Goal: Check status: Check status

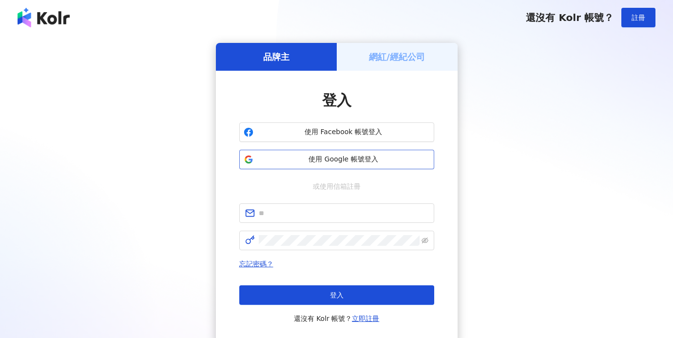
click at [356, 161] on span "使用 Google 帳號登入" at bounding box center [343, 160] width 173 height 10
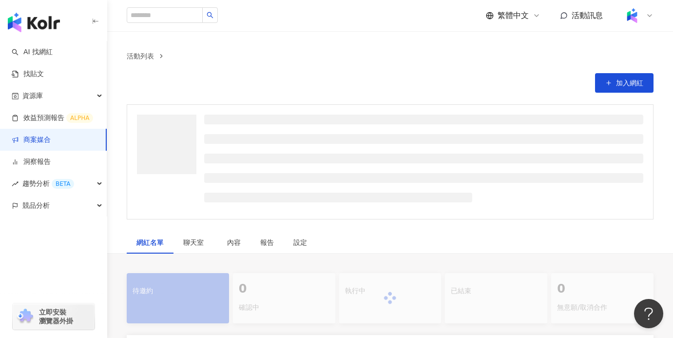
scroll to position [83, 0]
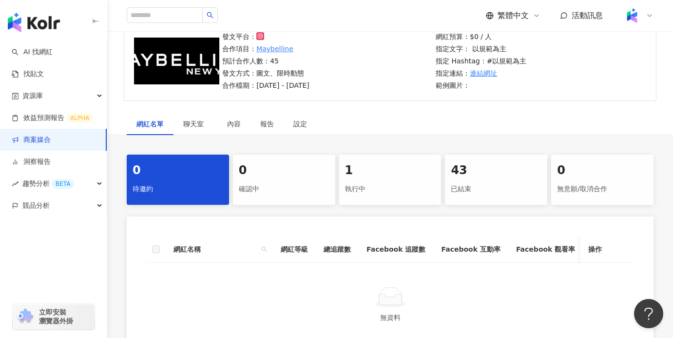
click at [410, 181] on div "執行中" at bounding box center [390, 189] width 91 height 17
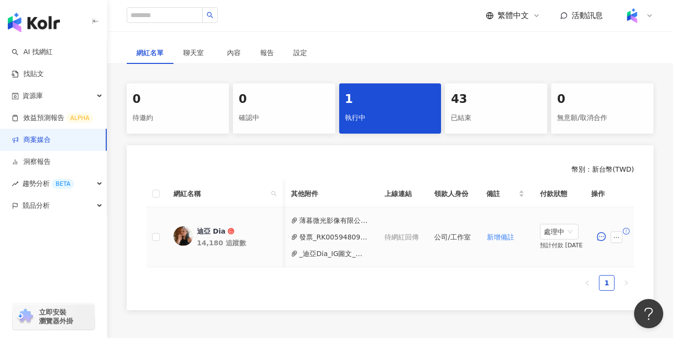
scroll to position [0, 433]
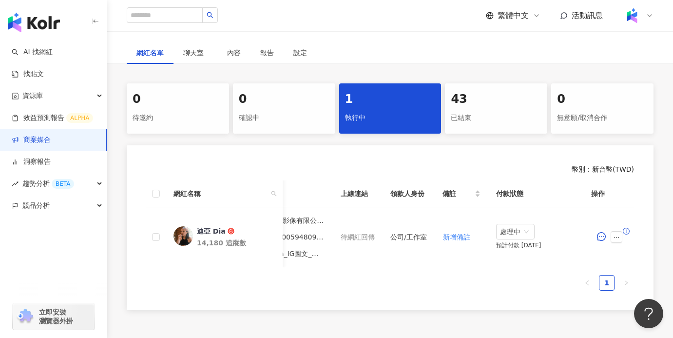
click at [472, 103] on div "43" at bounding box center [496, 99] width 91 height 17
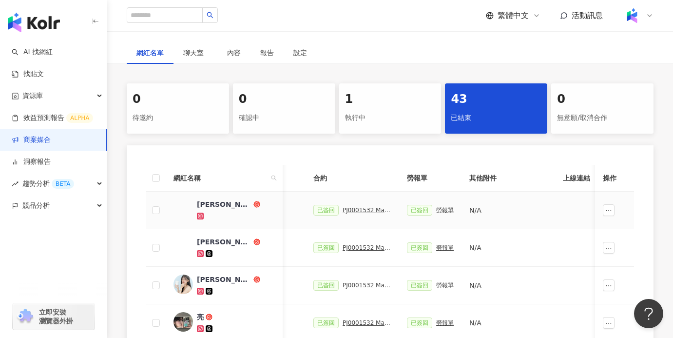
scroll to position [0, 465]
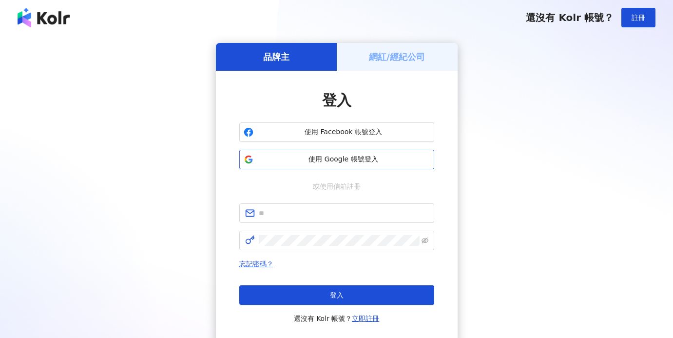
click at [358, 154] on button "使用 Google 帳號登入" at bounding box center [336, 160] width 195 height 20
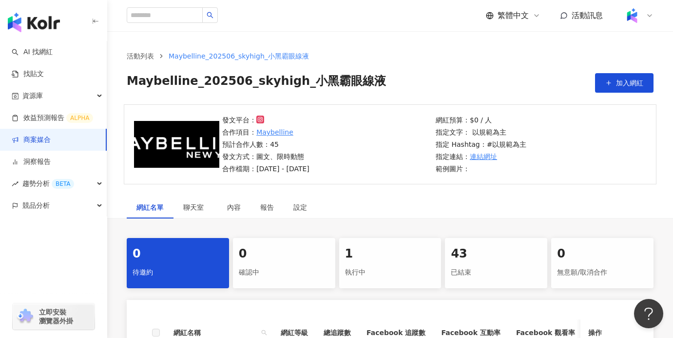
click at [477, 296] on div "0 待邀約 0 確認中 1 執行中 43 已結束 0 無意願/取消合作 網紅名稱 網紅等級 總追蹤數 Facebook 追蹤數 Facebook 互動率 Fa…" at bounding box center [390, 340] width 566 height 204
click at [488, 261] on div "43" at bounding box center [496, 254] width 91 height 17
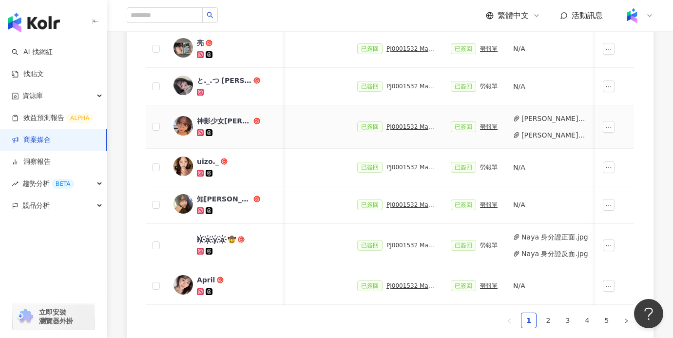
scroll to position [462, 0]
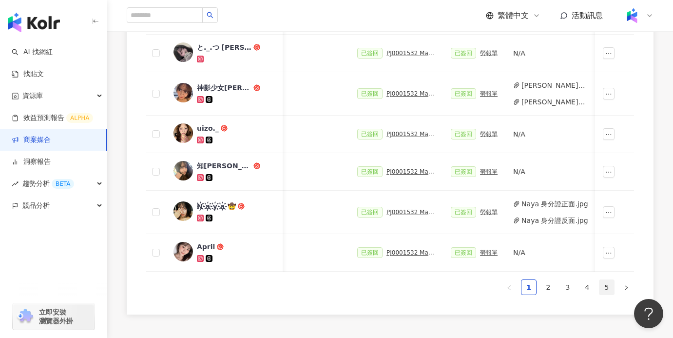
click at [610, 286] on link "5" at bounding box center [607, 287] width 15 height 15
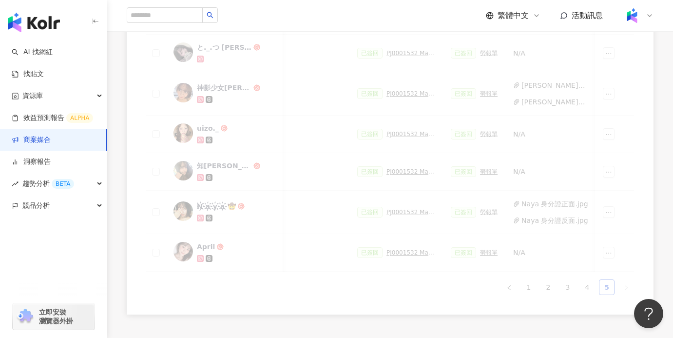
scroll to position [278, 0]
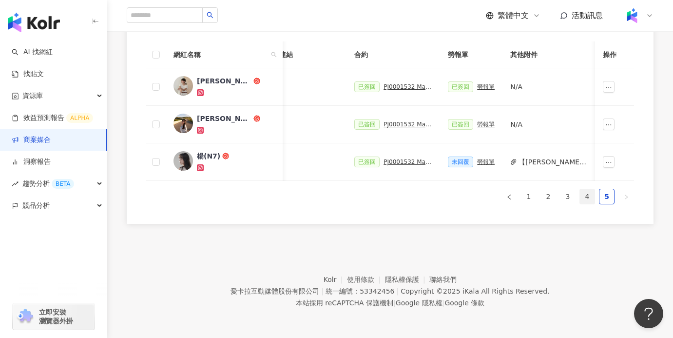
click at [589, 200] on link "4" at bounding box center [587, 196] width 15 height 15
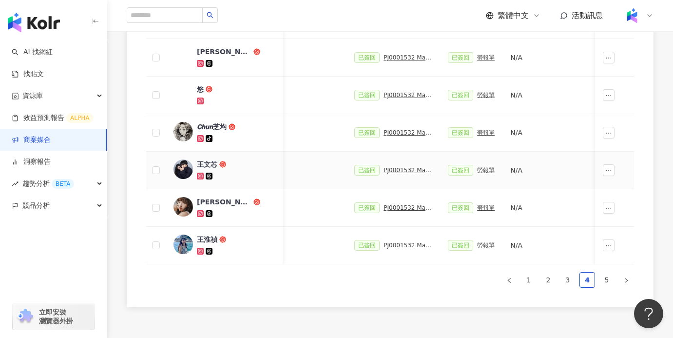
scroll to position [464, 0]
click at [407, 249] on div "已簽回 PJ0001532 Maybelline_202506_skyhigh_小黑霸眼線液" at bounding box center [394, 244] width 78 height 11
click at [406, 245] on div "PJ0001532 Maybelline_202506_skyhigh_小黑霸眼線液" at bounding box center [408, 244] width 49 height 7
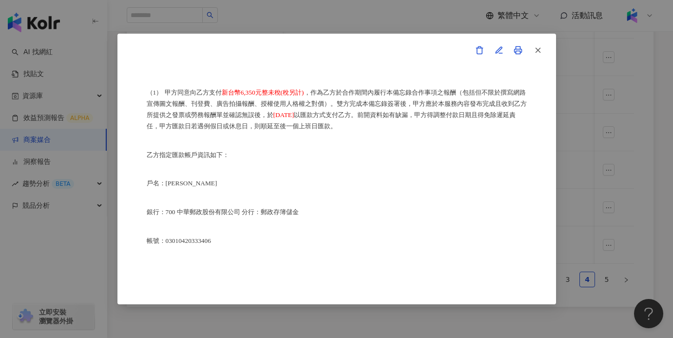
scroll to position [579, 0]
